Goal: Task Accomplishment & Management: Manage account settings

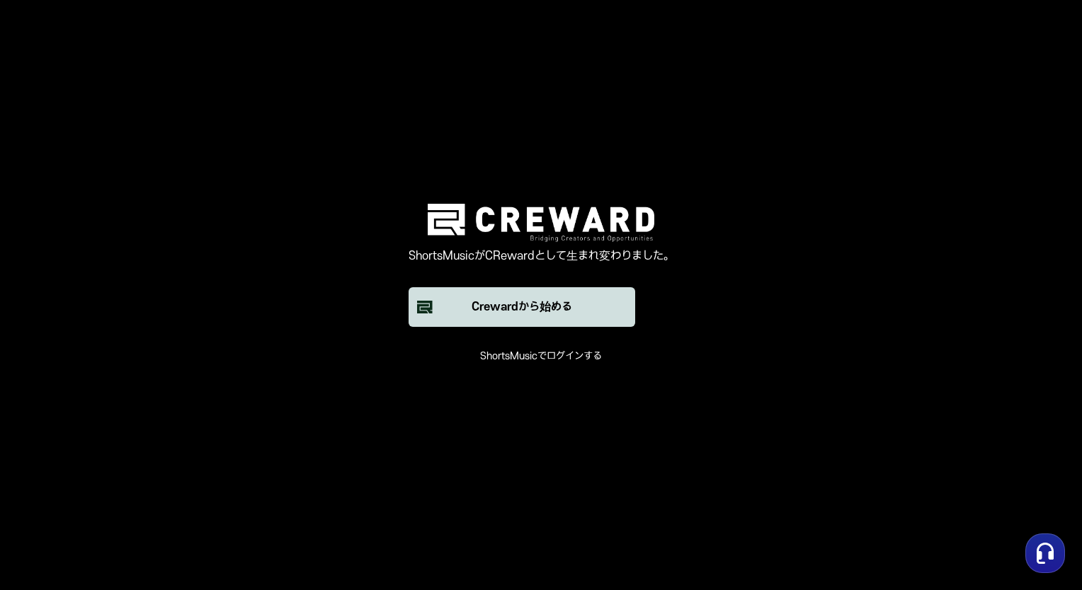
click at [521, 312] on div "Crewardから始める" at bounding box center [522, 307] width 101 height 17
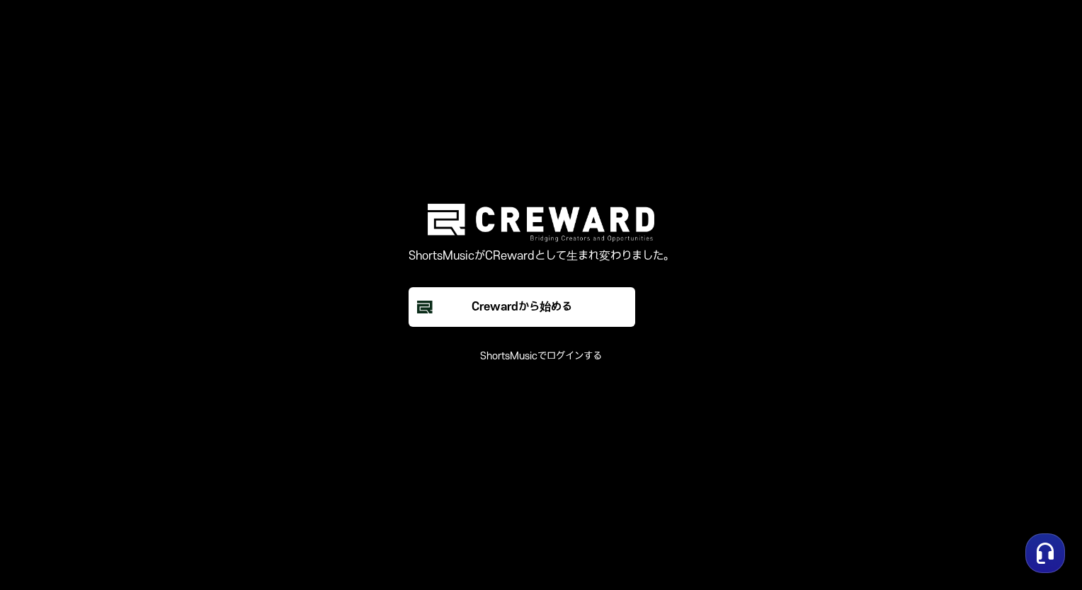
click at [519, 360] on button "ShortsMusicでログインする" at bounding box center [541, 357] width 122 height 14
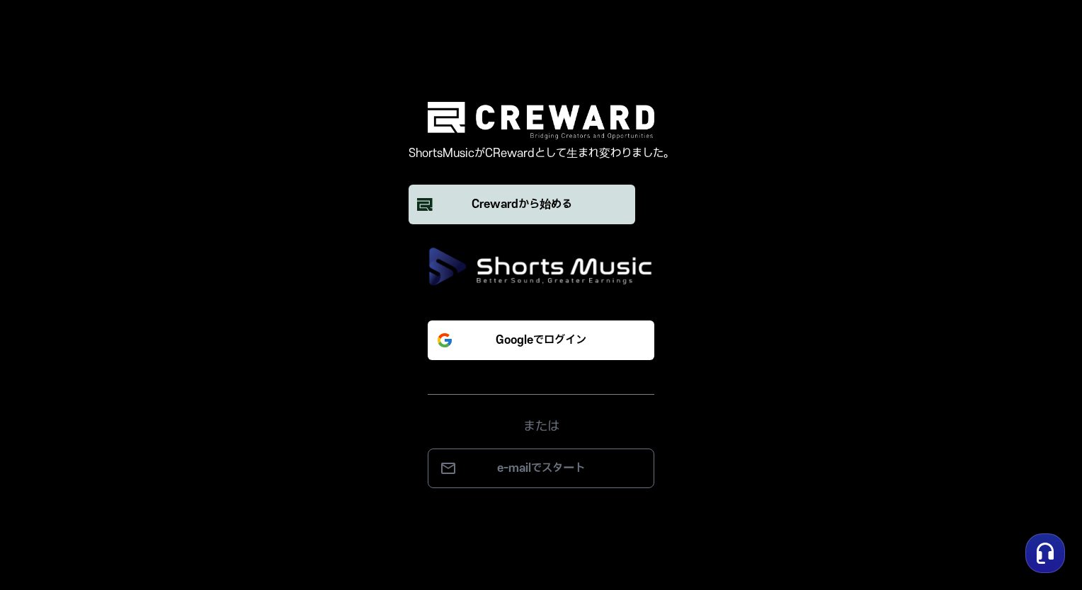
click at [526, 202] on div "Crewardから始める" at bounding box center [522, 204] width 101 height 17
